Goal: Find contact information: Find contact information

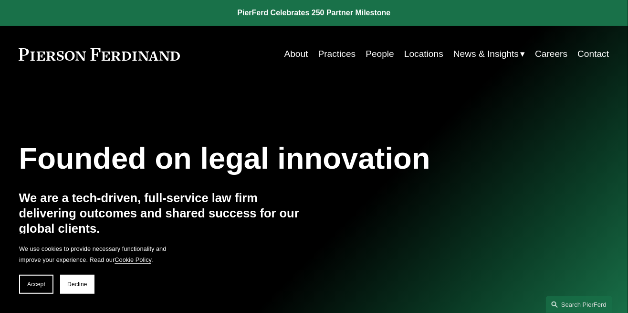
click at [387, 54] on link "People" at bounding box center [380, 54] width 29 height 18
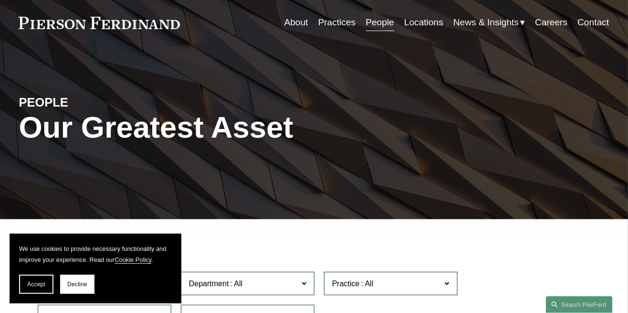
scroll to position [30, 0]
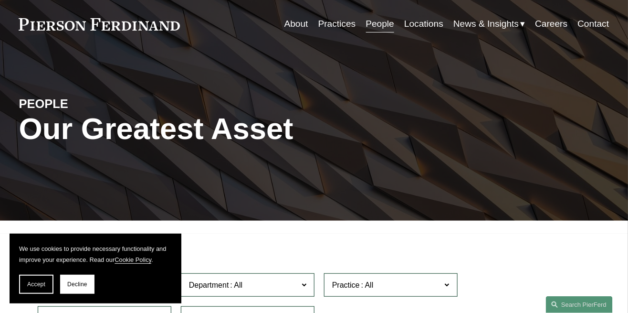
click at [39, 287] on span "Accept" at bounding box center [36, 284] width 18 height 7
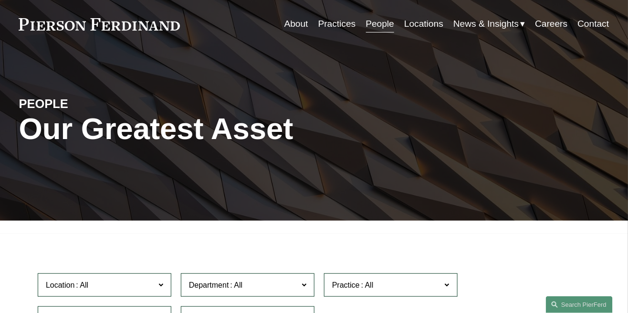
click at [331, 306] on div "254" at bounding box center [391, 317] width 134 height 23
click at [168, 287] on label "Location" at bounding box center [105, 284] width 134 height 23
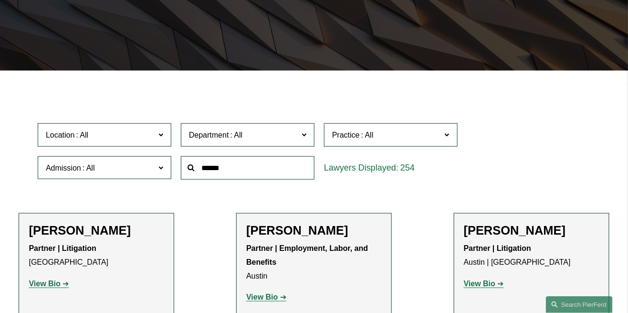
scroll to position [297, 0]
click at [0, 0] on link "[GEOGRAPHIC_DATA]" at bounding box center [0, 0] width 0 height 0
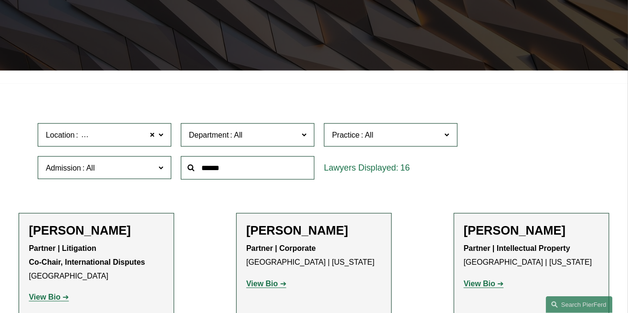
click at [312, 246] on p "Partner | Corporate [GEOGRAPHIC_DATA] | [US_STATE]" at bounding box center [314, 256] width 136 height 28
click at [268, 285] on strong "View Bio" at bounding box center [262, 283] width 32 height 8
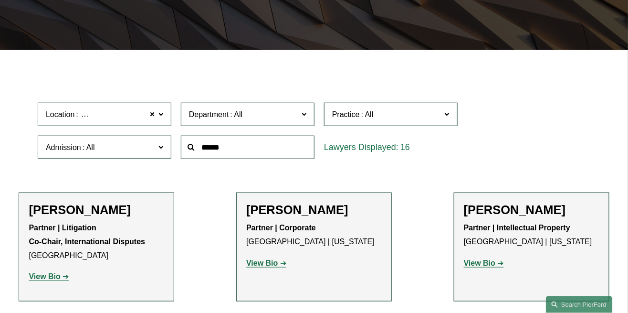
scroll to position [208, 0]
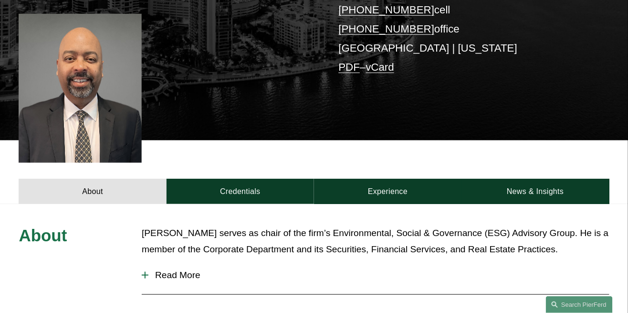
scroll to position [230, 0]
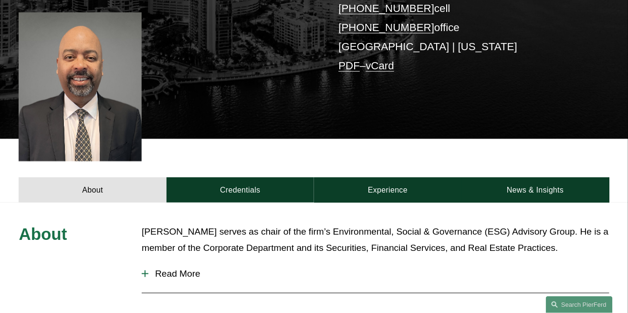
click at [194, 268] on span "Read More" at bounding box center [378, 273] width 461 height 11
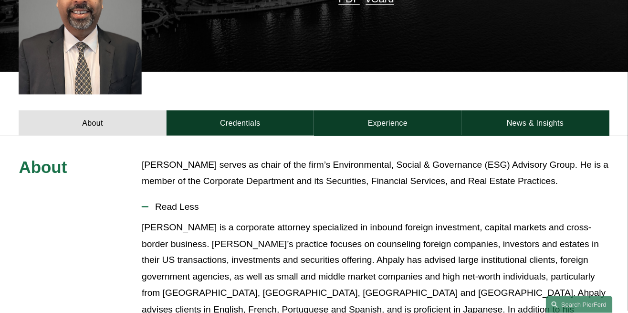
scroll to position [298, 0]
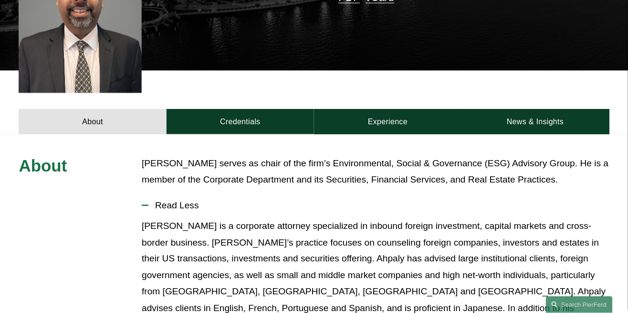
click at [231, 109] on link "Credentials" at bounding box center [241, 121] width 148 height 25
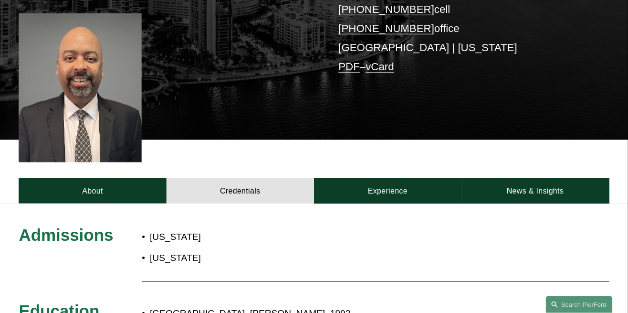
scroll to position [230, 0]
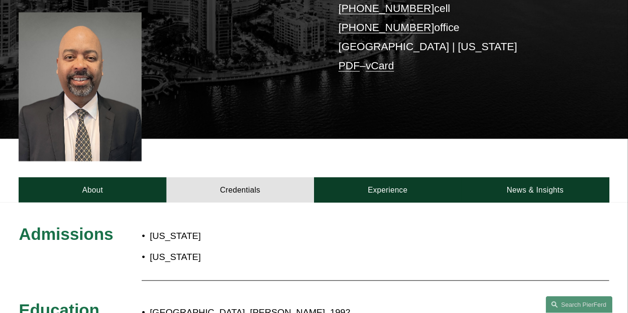
click at [404, 177] on link "Experience" at bounding box center [388, 189] width 148 height 25
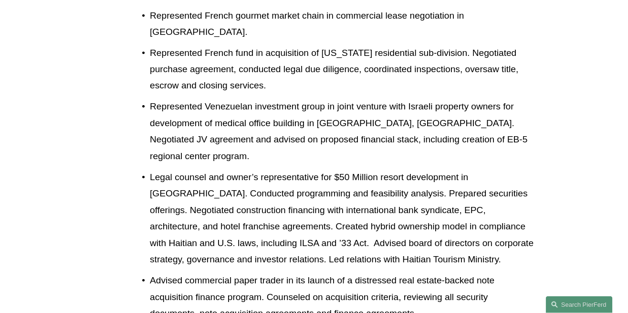
scroll to position [1577, 0]
